Goal: Information Seeking & Learning: Learn about a topic

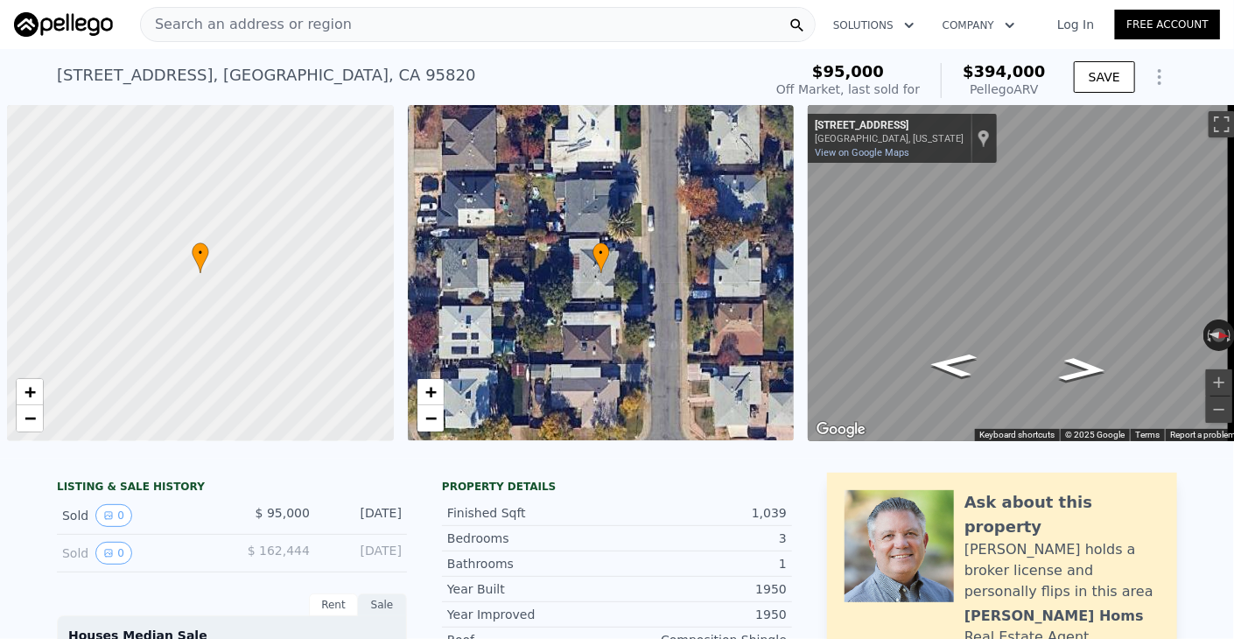
scroll to position [0, 7]
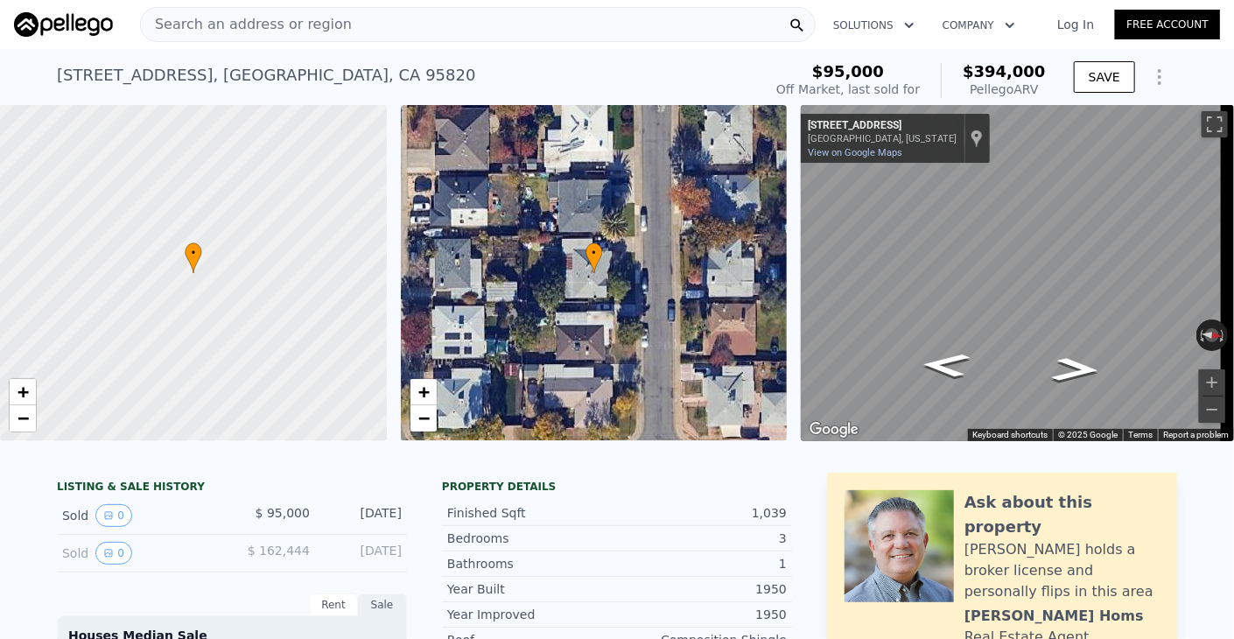
click at [711, 23] on div "Search an address or region" at bounding box center [478, 24] width 676 height 35
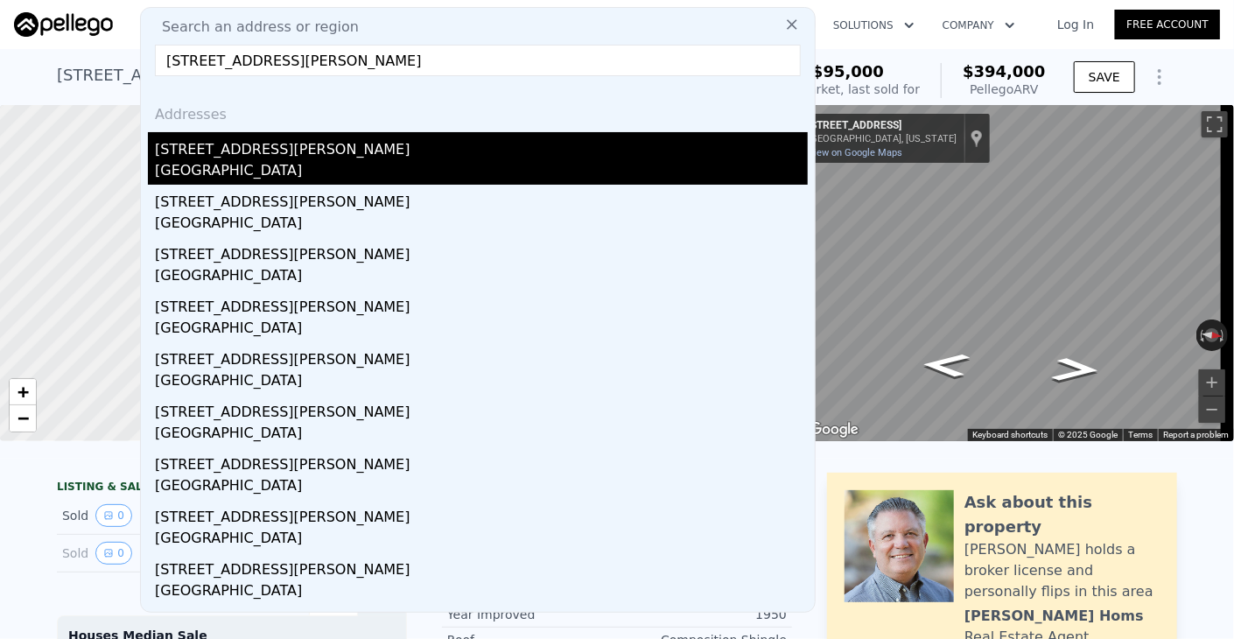
type input "[STREET_ADDRESS][PERSON_NAME]"
click at [168, 160] on div "[GEOGRAPHIC_DATA]" at bounding box center [481, 172] width 653 height 25
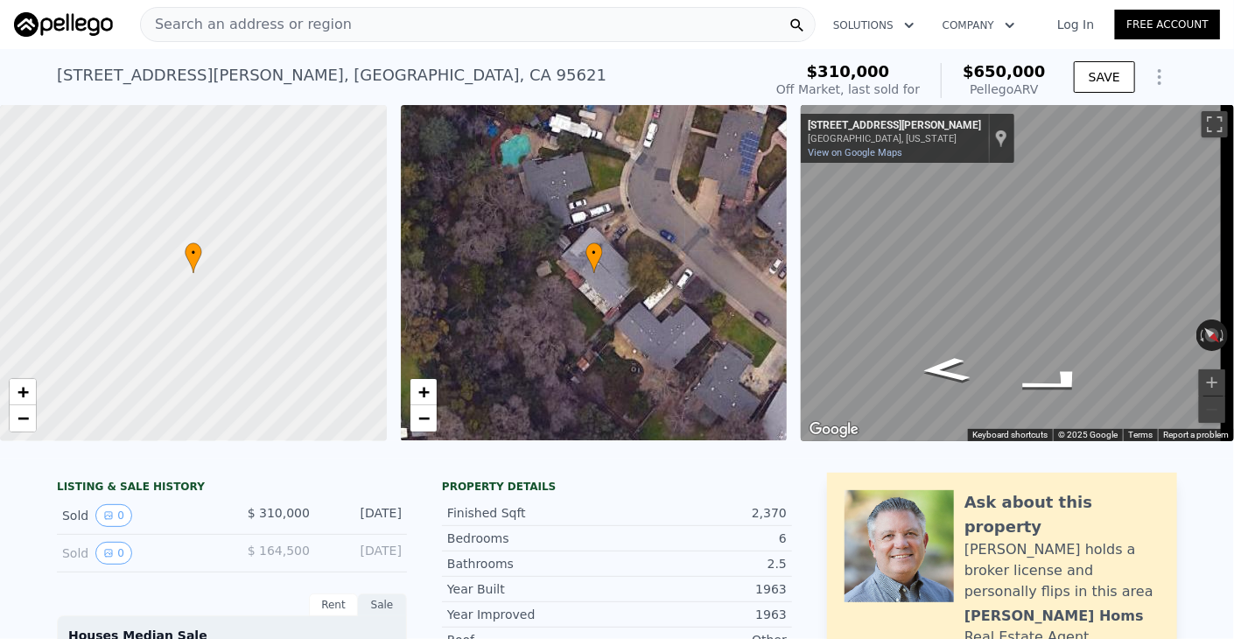
click at [459, 26] on div "Search an address or region" at bounding box center [478, 24] width 676 height 35
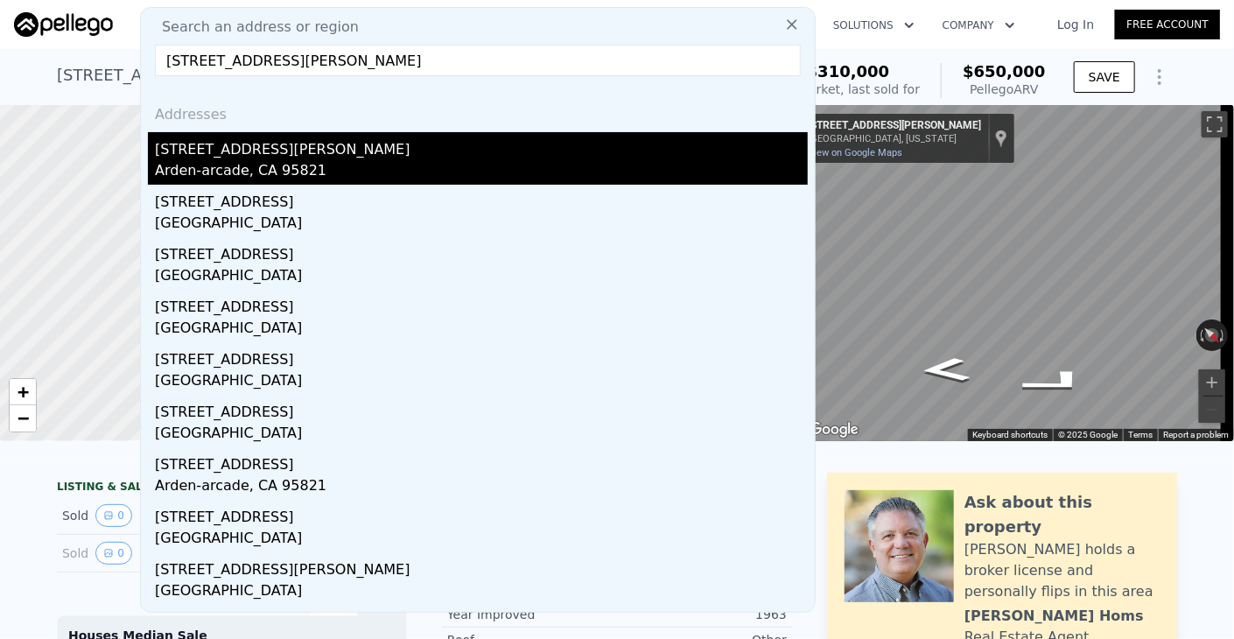
type input "[STREET_ADDRESS][PERSON_NAME]"
click at [322, 161] on div "Arden-arcade, CA 95821" at bounding box center [481, 172] width 653 height 25
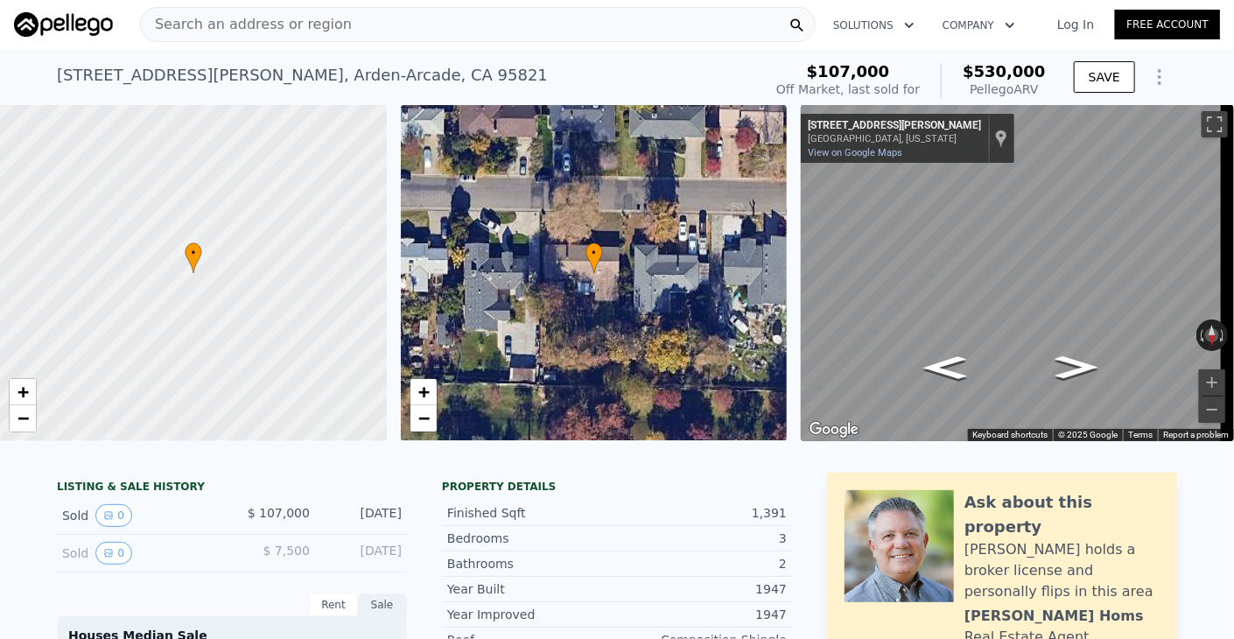
click at [509, 25] on div "Search an address or region" at bounding box center [478, 24] width 676 height 35
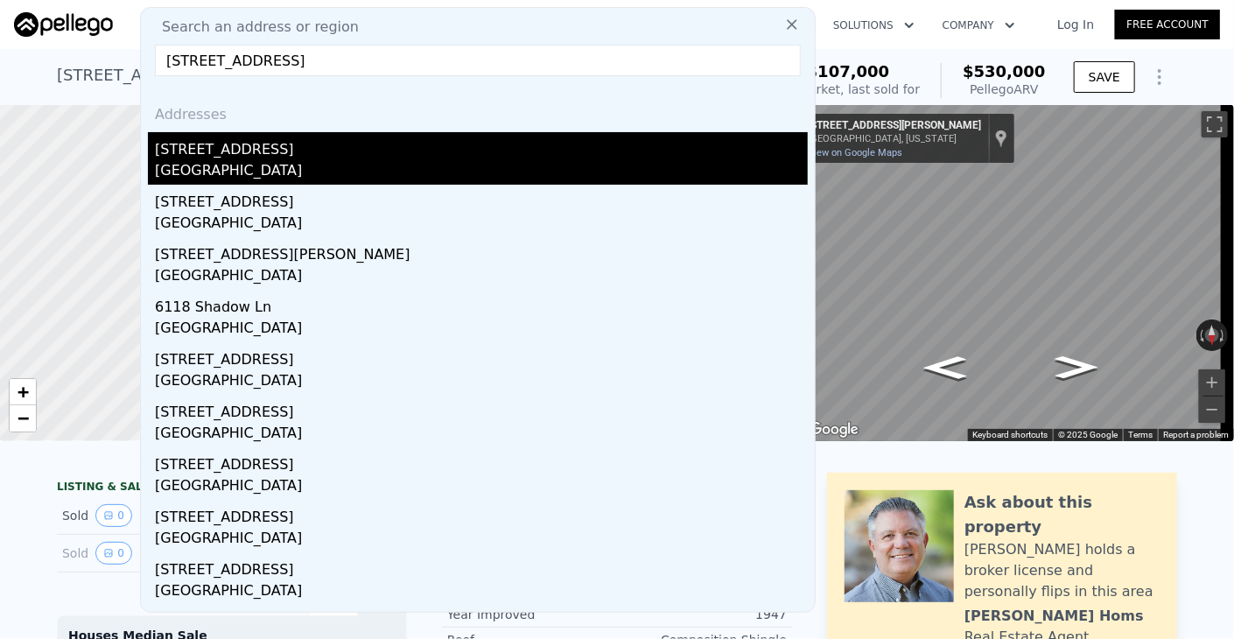
type input "[STREET_ADDRESS]"
click at [329, 162] on div "[GEOGRAPHIC_DATA]" at bounding box center [481, 172] width 653 height 25
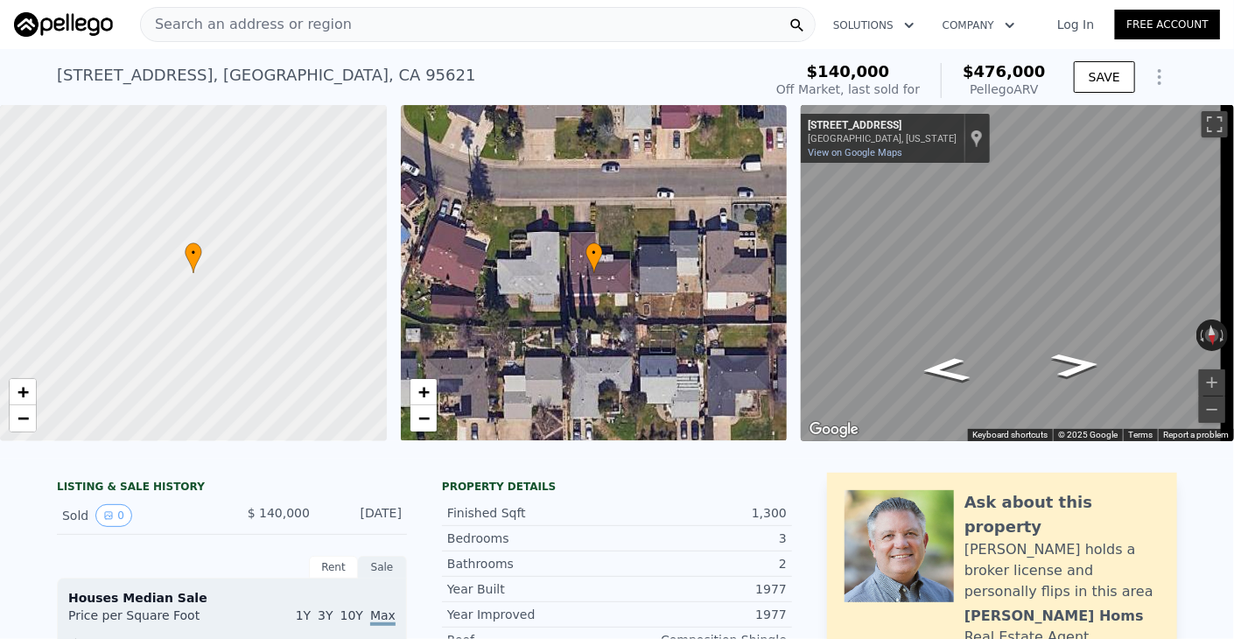
click at [592, 30] on div "Search an address or region" at bounding box center [478, 24] width 676 height 35
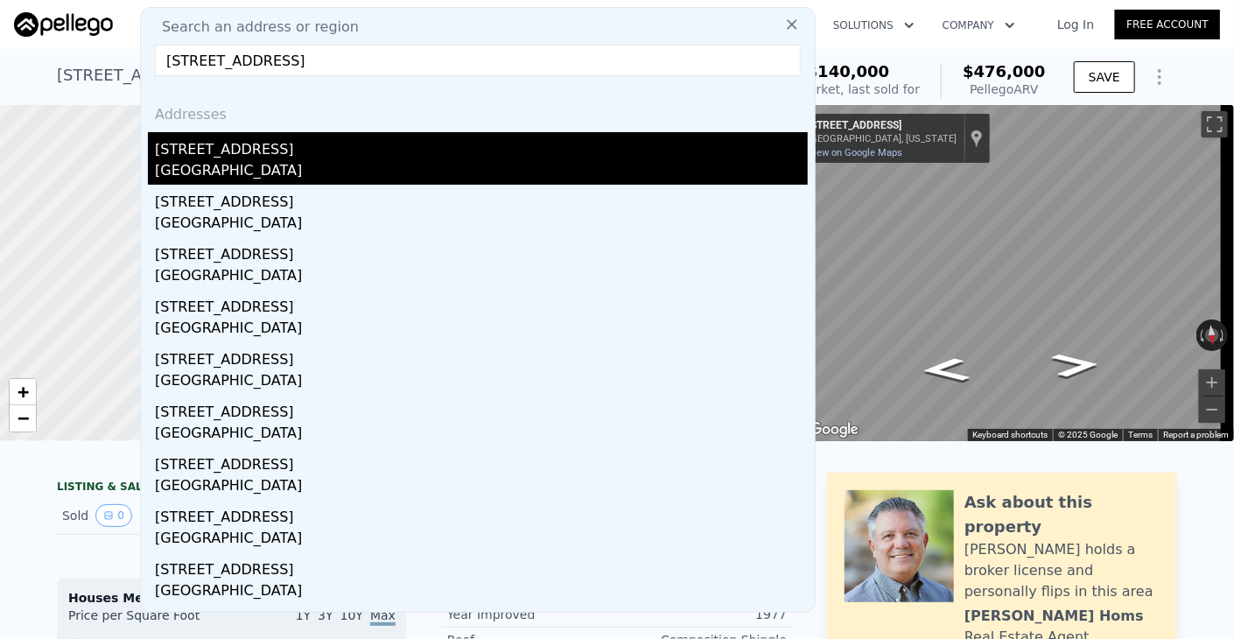
type input "[STREET_ADDRESS]"
click at [444, 171] on div "[GEOGRAPHIC_DATA]" at bounding box center [481, 172] width 653 height 25
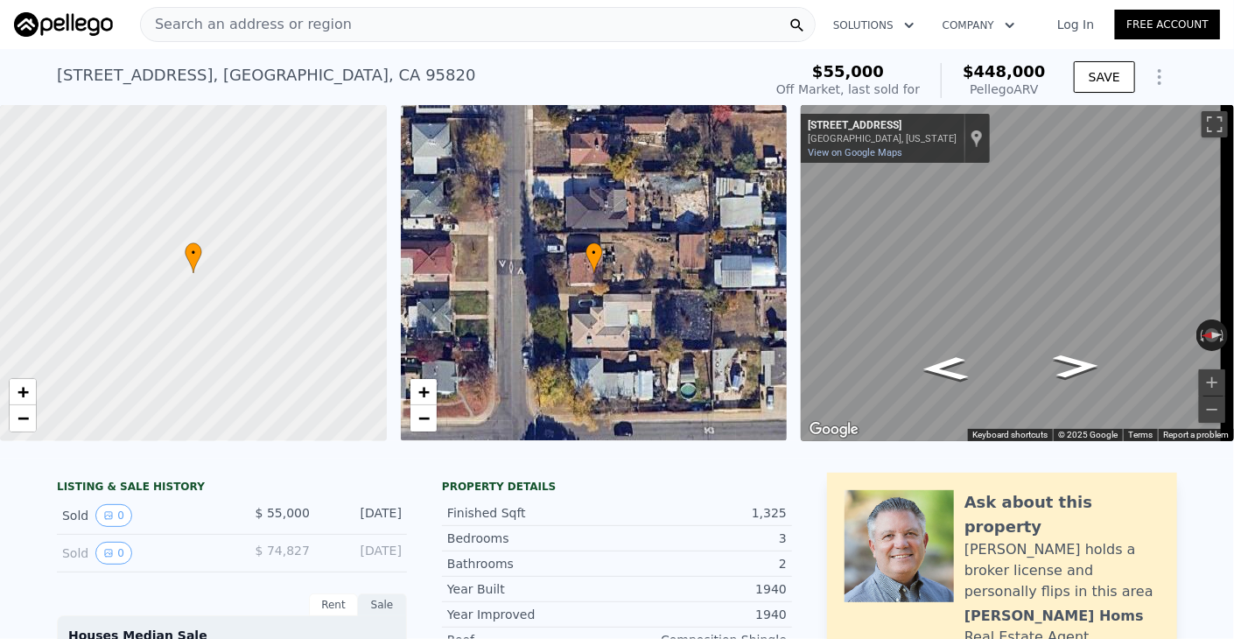
click at [679, 26] on div "Search an address or region" at bounding box center [478, 24] width 676 height 35
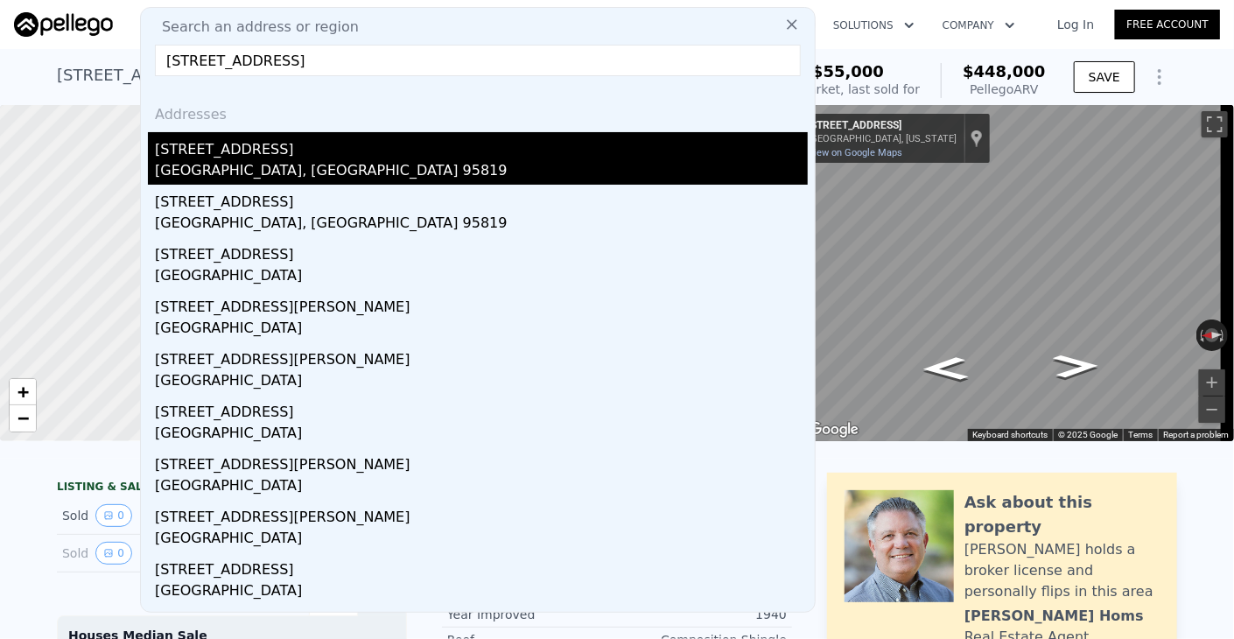
type input "[STREET_ADDRESS]"
click at [531, 162] on div "[GEOGRAPHIC_DATA], [GEOGRAPHIC_DATA] 95819" at bounding box center [481, 172] width 653 height 25
